Goal: Task Accomplishment & Management: Complete application form

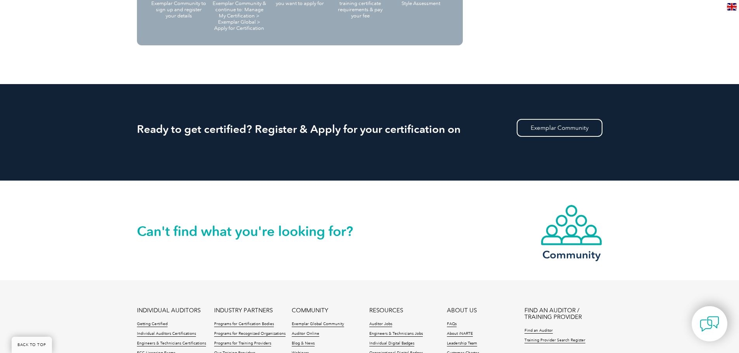
scroll to position [853, 0]
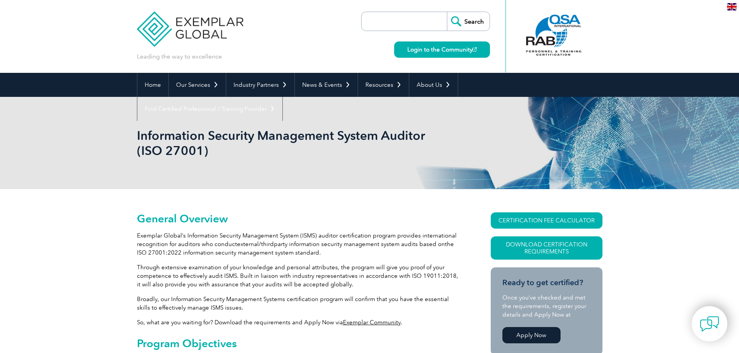
click at [419, 254] on p "Exemplar Global’s Information Security Management System (ISMS) auditor certifi…" at bounding box center [300, 245] width 326 height 26
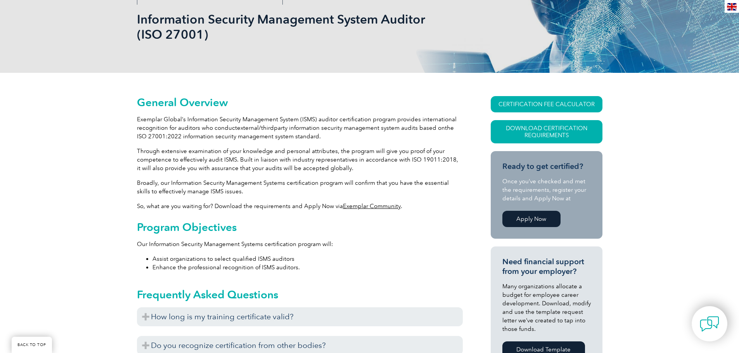
scroll to position [194, 0]
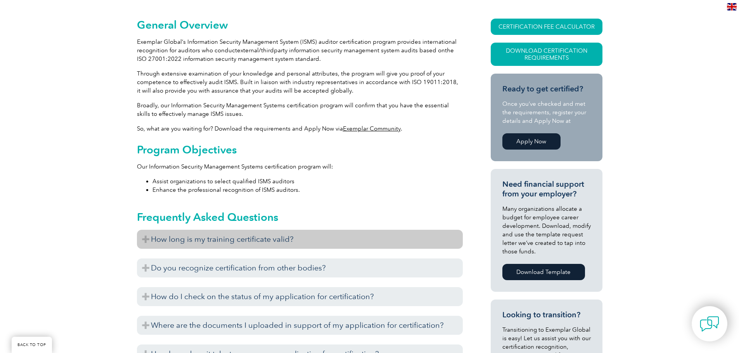
click at [343, 247] on h3 "How long is my training certificate valid?" at bounding box center [300, 239] width 326 height 19
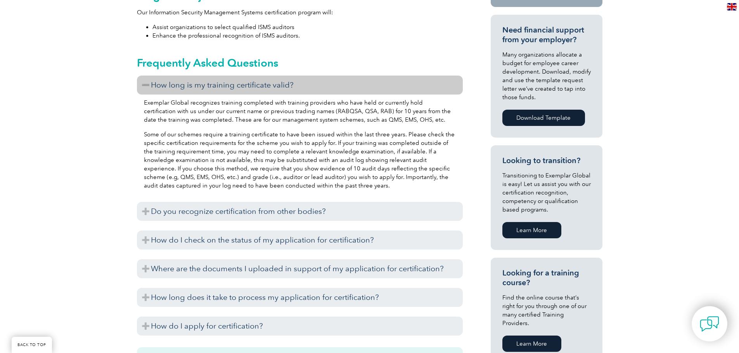
scroll to position [349, 0]
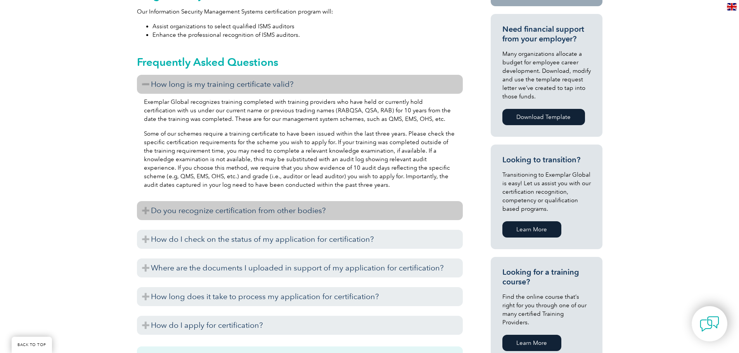
click at [274, 214] on h3 "Do you recognize certification from other bodies?" at bounding box center [300, 210] width 326 height 19
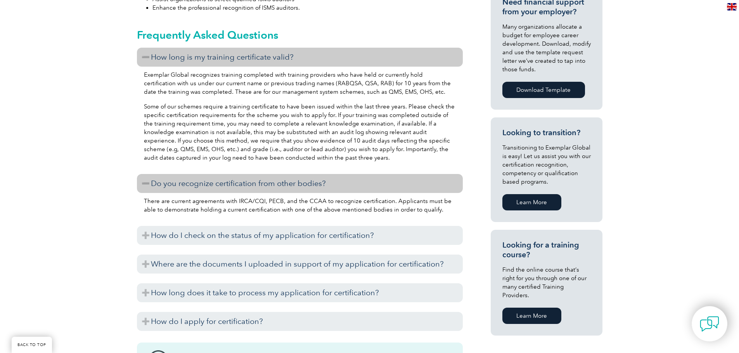
scroll to position [427, 0]
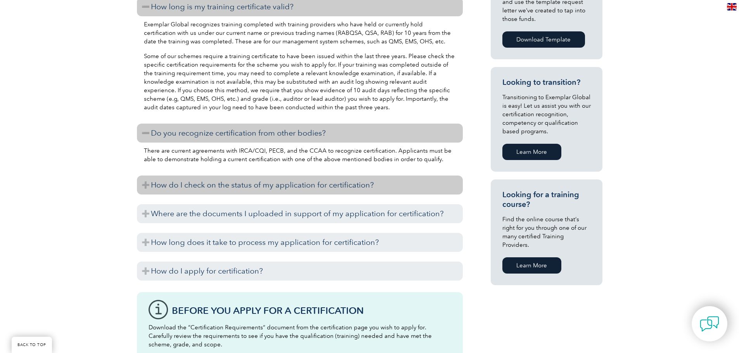
click at [270, 184] on h3 "How do I check on the status of my application for certification?" at bounding box center [300, 185] width 326 height 19
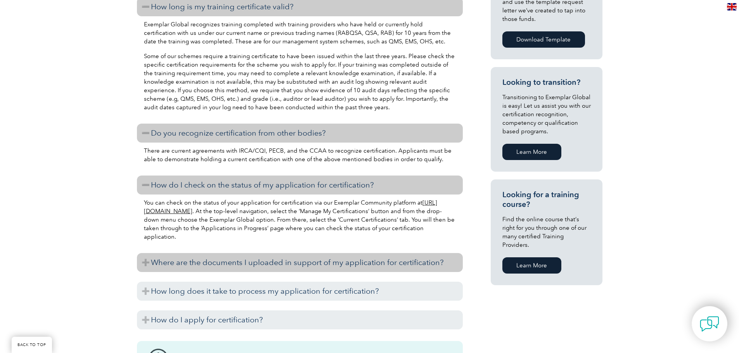
click at [229, 258] on h3 "Where are the documents I uploaded in support of my application for certificati…" at bounding box center [300, 262] width 326 height 19
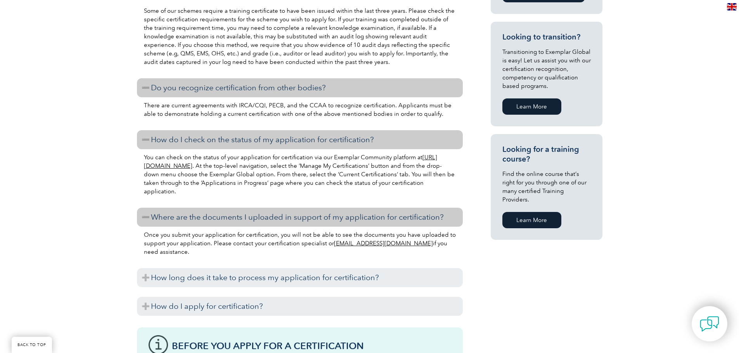
scroll to position [504, 0]
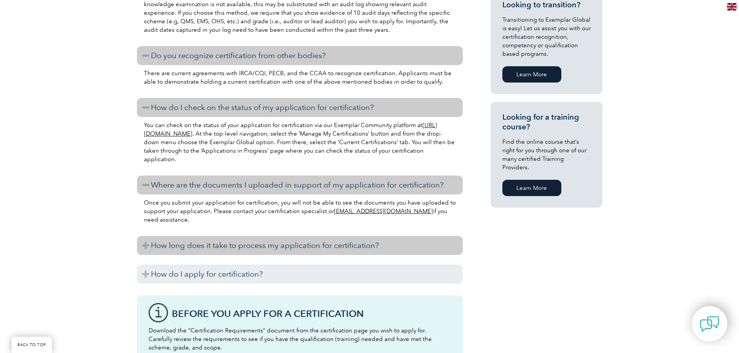
click at [237, 251] on h3 "How long does it take to process my application for certification?" at bounding box center [300, 245] width 326 height 19
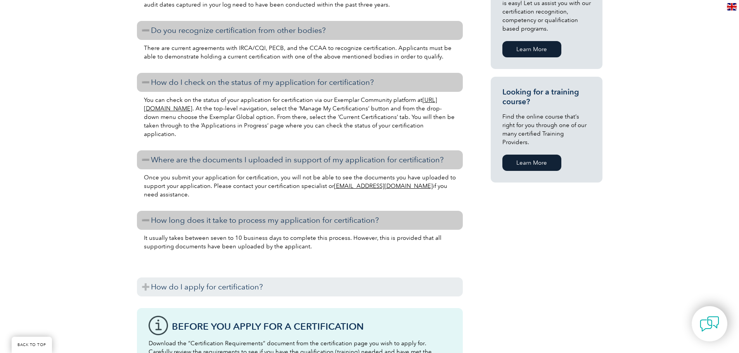
scroll to position [543, 0]
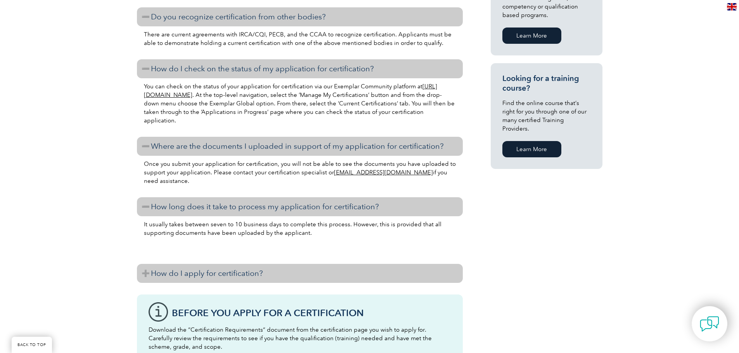
click at [260, 270] on h3 "How do I apply for certification?" at bounding box center [300, 273] width 326 height 19
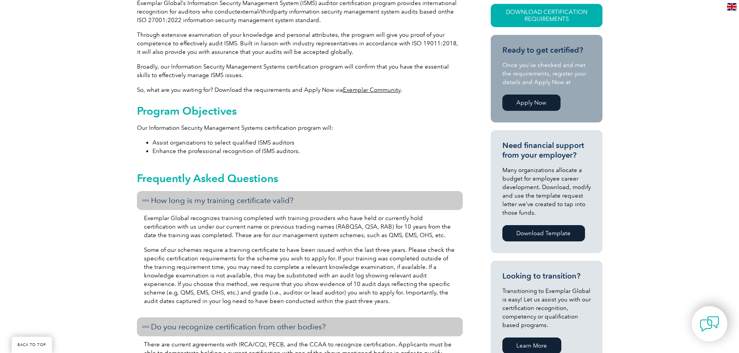
scroll to position [78, 0]
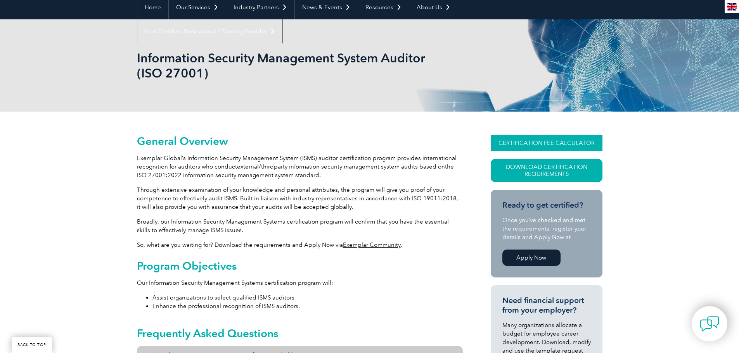
click at [564, 146] on link "CERTIFICATION FEE CALCULATOR" at bounding box center [547, 143] width 112 height 16
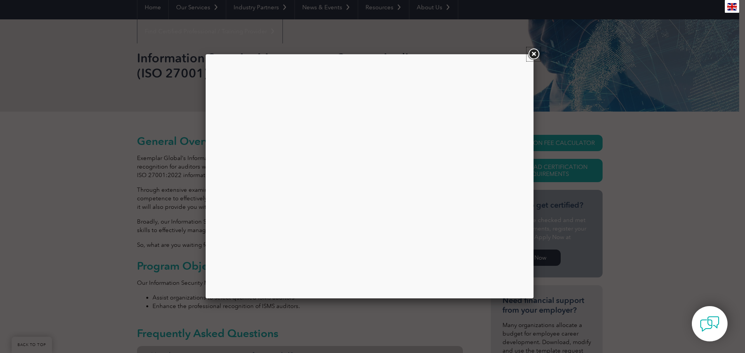
drag, startPoint x: 533, startPoint y: 54, endPoint x: 538, endPoint y: 55, distance: 4.7
click at [534, 54] on link at bounding box center [533, 54] width 14 height 14
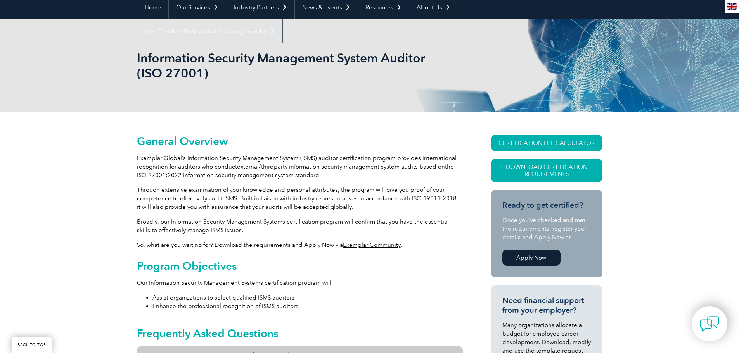
click at [545, 257] on link "Apply Now" at bounding box center [531, 258] width 58 height 16
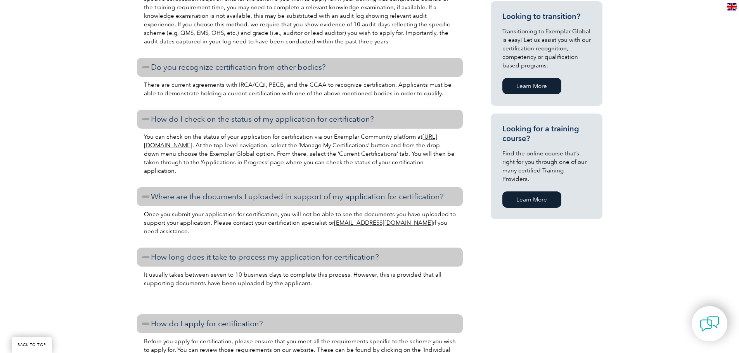
scroll to position [427, 0]
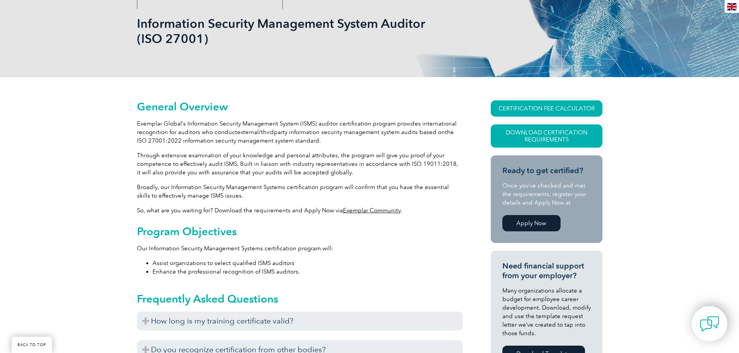
scroll to position [116, 0]
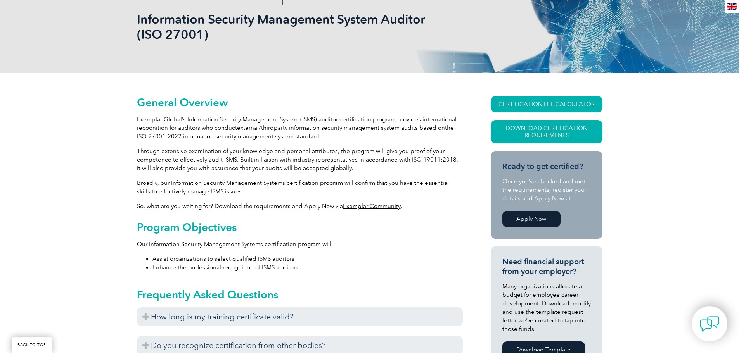
drag, startPoint x: 420, startPoint y: 196, endPoint x: 448, endPoint y: 170, distance: 39.3
